Goal: Information Seeking & Learning: Learn about a topic

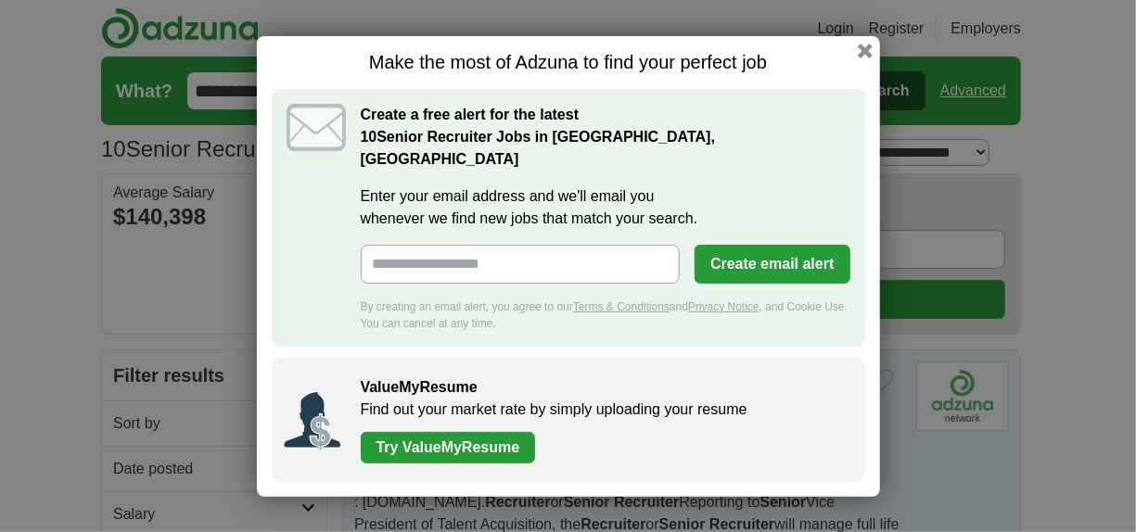
click at [871, 70] on div "Make the most of Adzuna to find your perfect job Create a free alert for the la…" at bounding box center [568, 266] width 623 height 461
click at [866, 59] on button "button" at bounding box center [864, 50] width 20 height 20
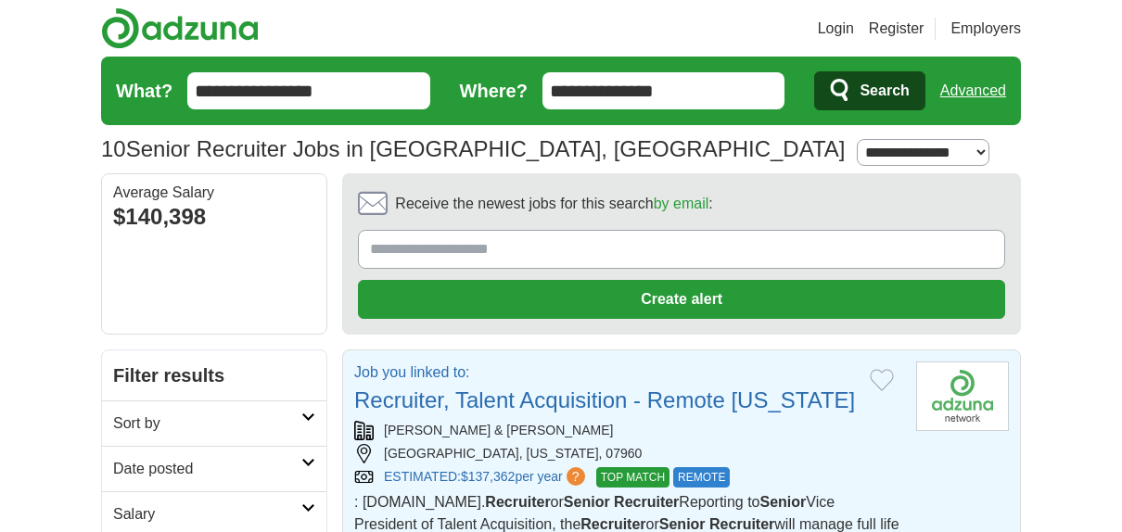
scroll to position [185, 0]
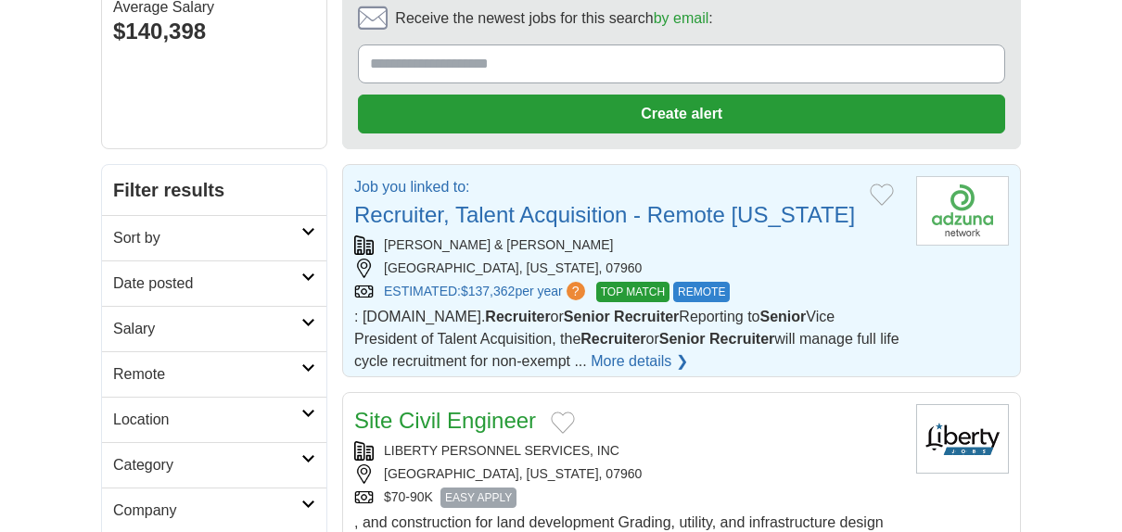
click at [468, 207] on link "Recruiter, Talent Acquisition - Remote [US_STATE]" at bounding box center [604, 214] width 501 height 25
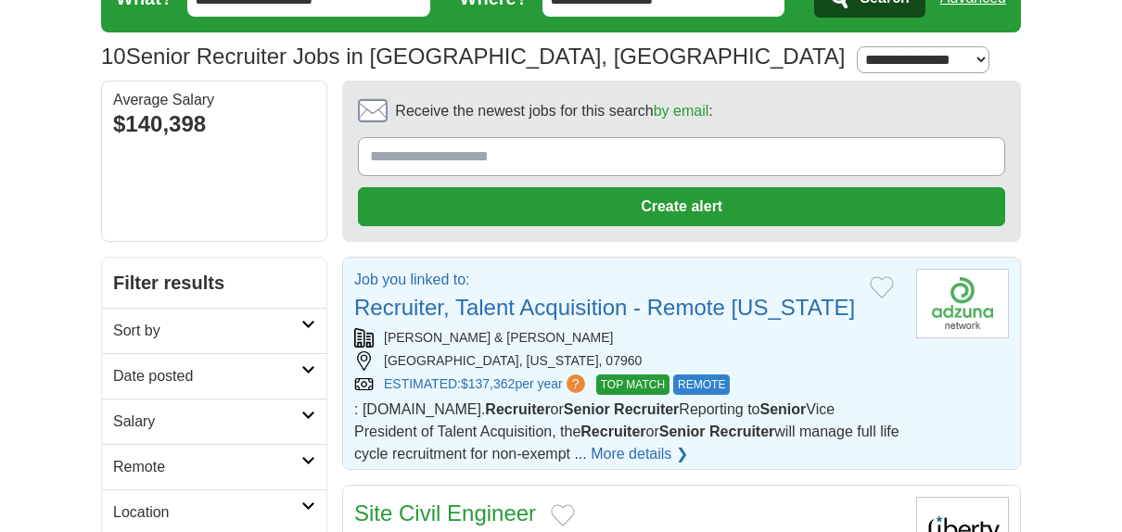
scroll to position [0, 0]
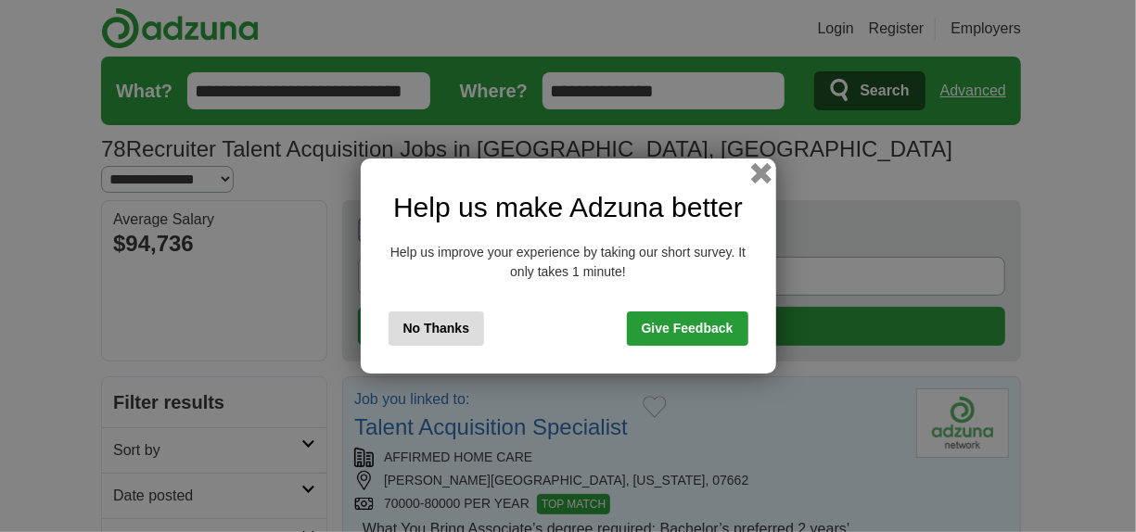
click at [757, 170] on button "button" at bounding box center [760, 173] width 20 height 20
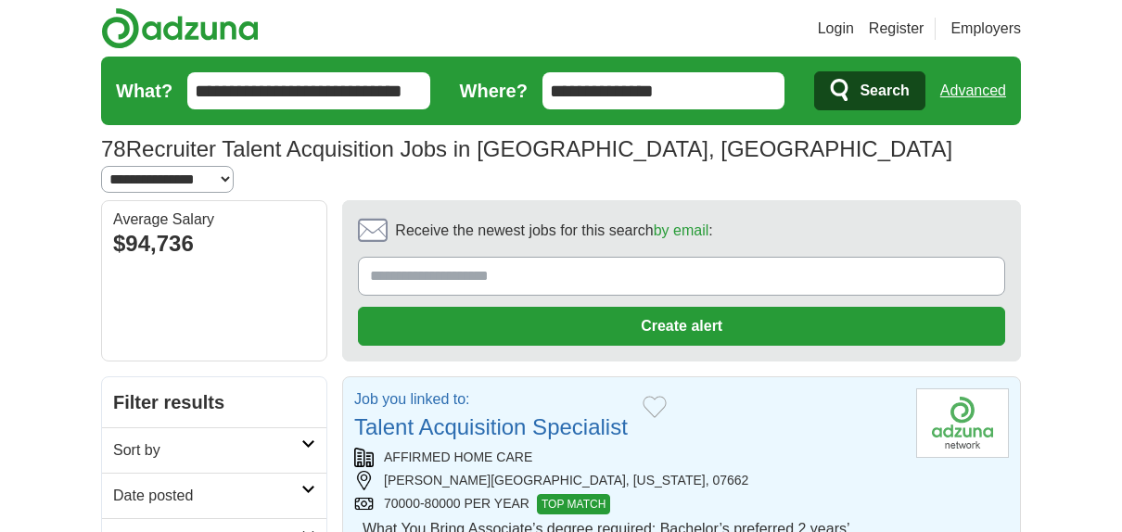
scroll to position [185, 0]
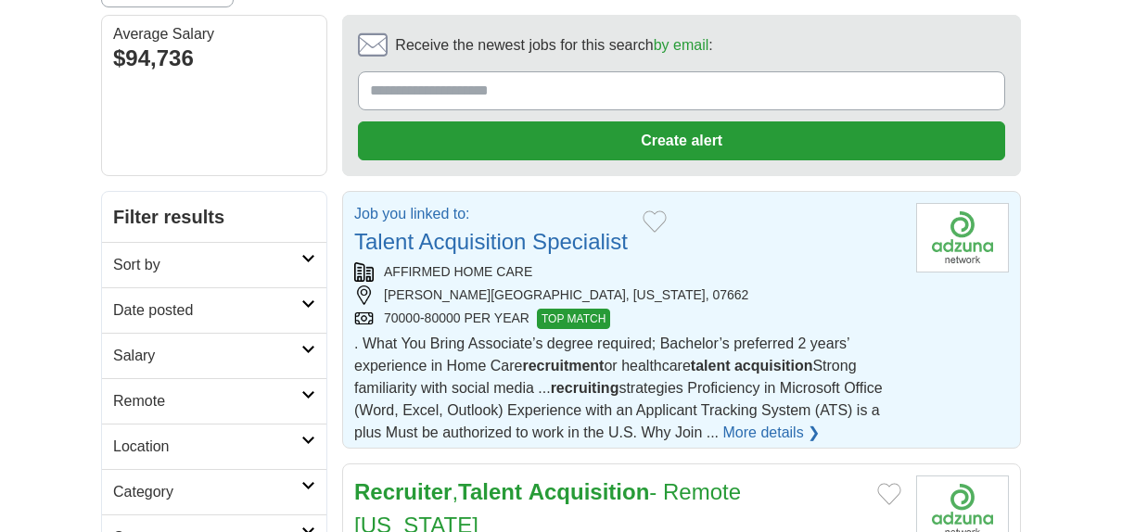
click at [498, 229] on link "Talent Acquisition Specialist" at bounding box center [491, 241] width 274 height 25
